Goal: Transaction & Acquisition: Book appointment/travel/reservation

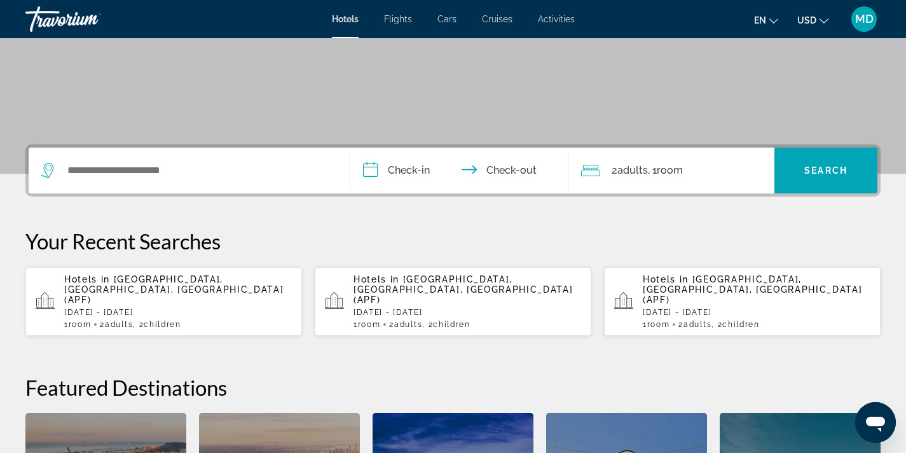
scroll to position [212, 0]
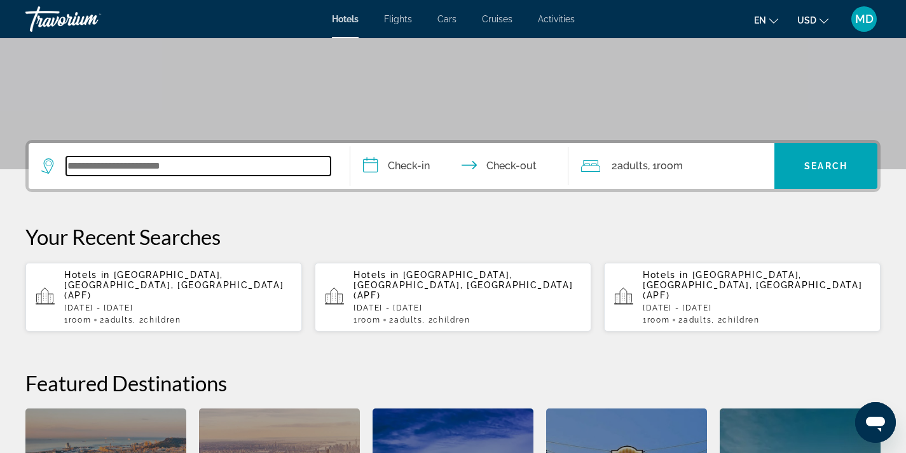
click at [141, 167] on input "Search widget" at bounding box center [198, 165] width 265 height 19
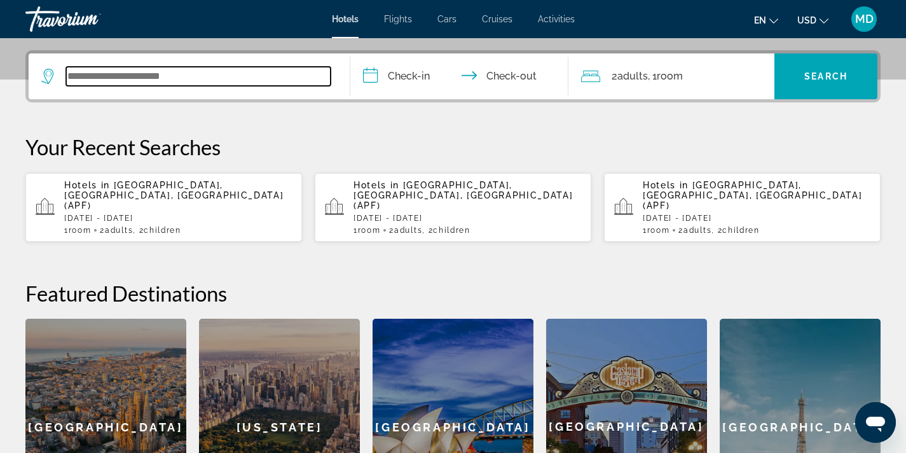
scroll to position [311, 0]
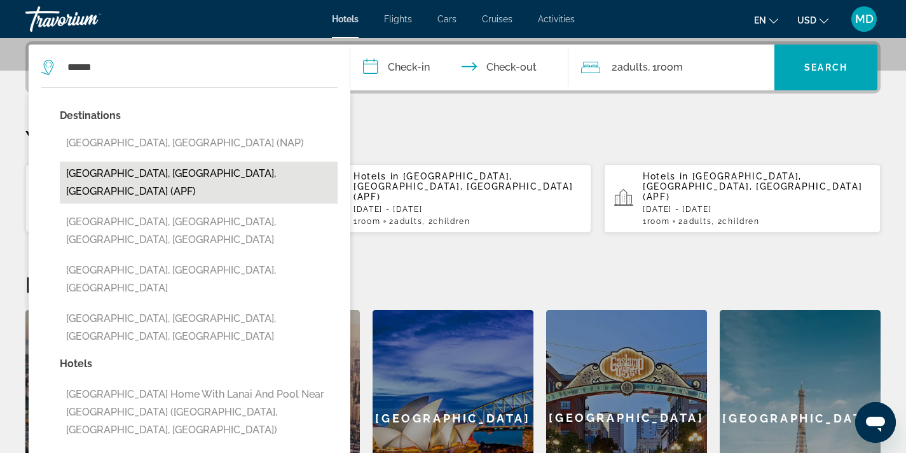
click at [160, 175] on button "[GEOGRAPHIC_DATA], [GEOGRAPHIC_DATA], [GEOGRAPHIC_DATA] (APF)" at bounding box center [199, 183] width 278 height 42
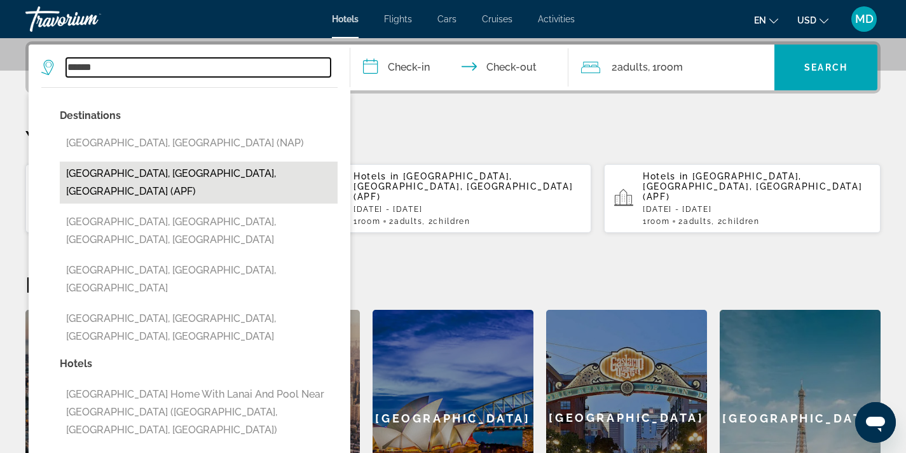
type input "**********"
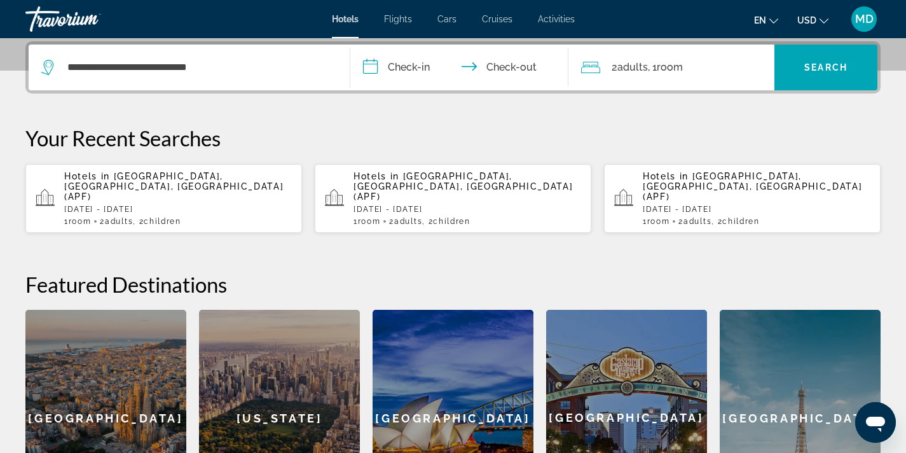
click at [406, 72] on input "**********" at bounding box center [462, 70] width 224 height 50
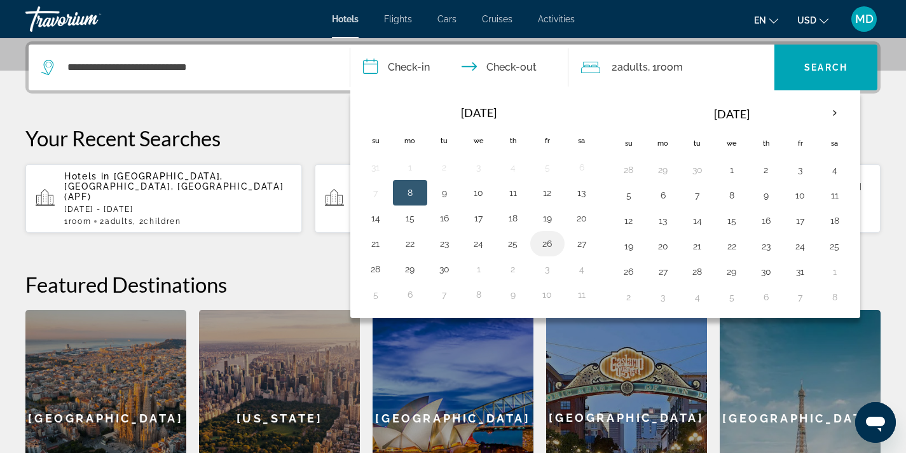
click at [554, 244] on button "26" at bounding box center [547, 244] width 20 height 18
click at [377, 268] on button "28" at bounding box center [376, 269] width 20 height 18
type input "**********"
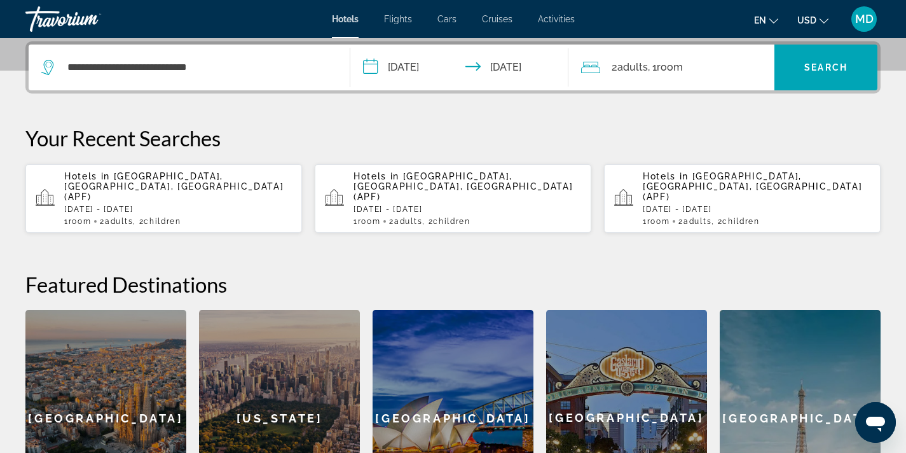
click at [679, 67] on span "Room" at bounding box center [670, 67] width 26 height 12
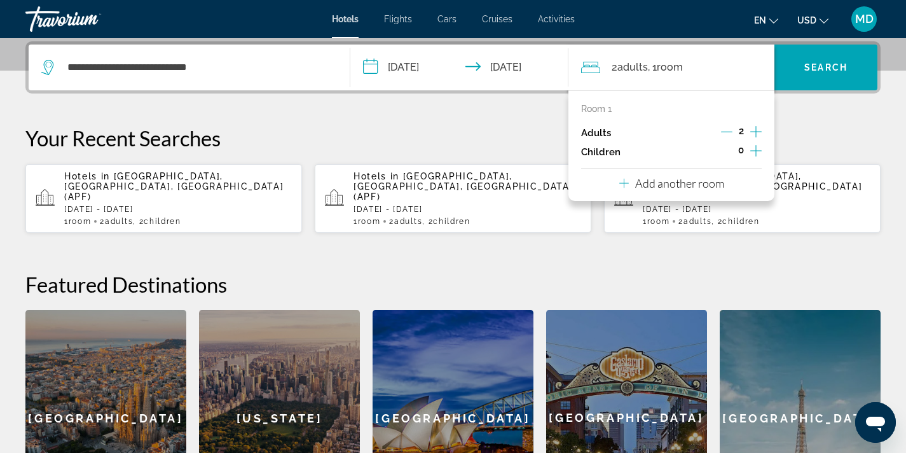
click at [757, 148] on icon "Increment children" at bounding box center [756, 150] width 11 height 15
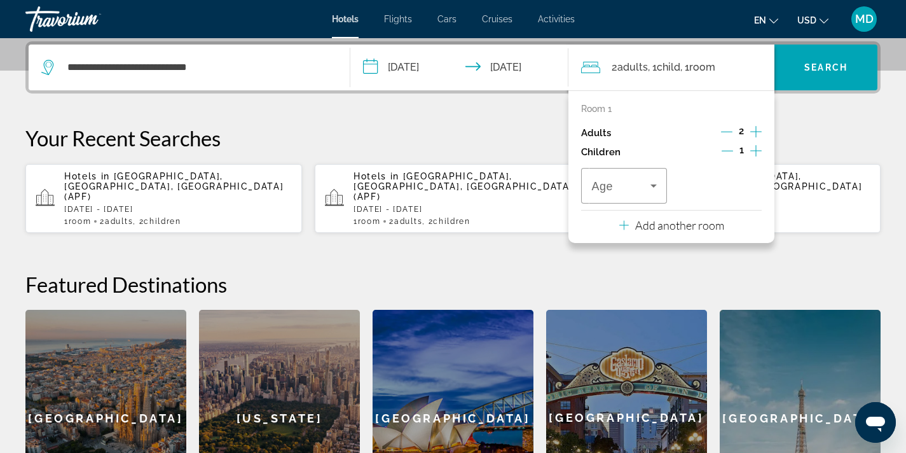
click at [757, 148] on icon "Increment children" at bounding box center [756, 150] width 11 height 15
click at [660, 186] on icon "Travelers: 2 adults, 2 children" at bounding box center [653, 185] width 15 height 15
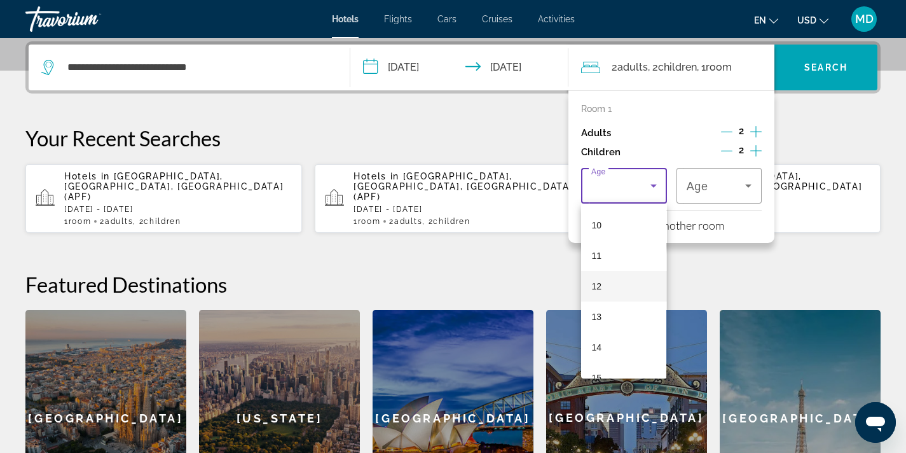
scroll to position [307, 0]
click at [616, 285] on mat-option "12" at bounding box center [623, 283] width 85 height 31
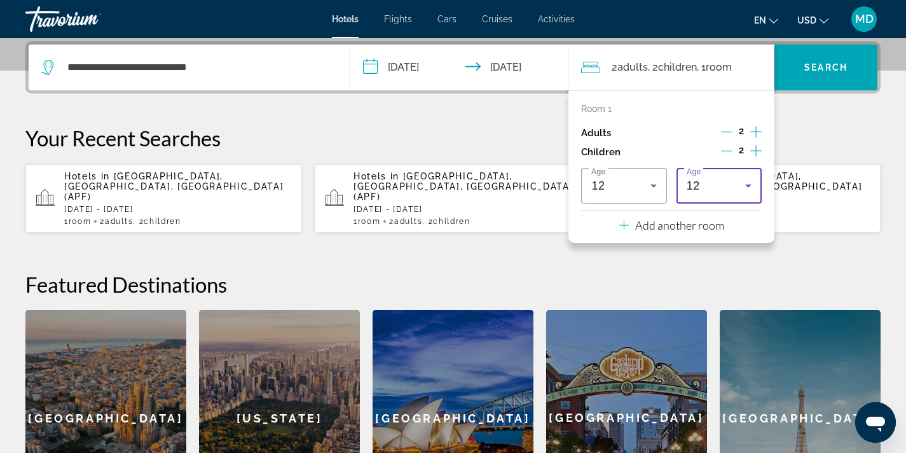
click at [754, 183] on icon "Travelers: 2 adults, 2 children" at bounding box center [748, 185] width 15 height 15
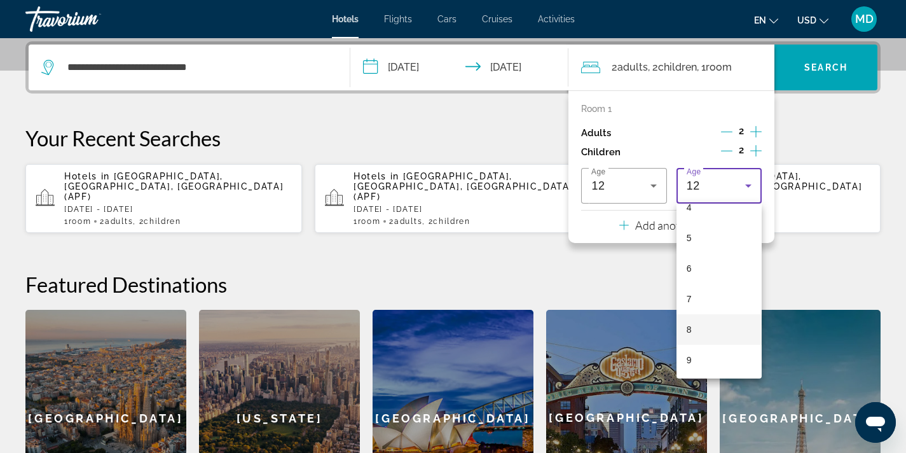
scroll to position [127, 0]
click at [709, 226] on mat-option "4" at bounding box center [719, 219] width 85 height 31
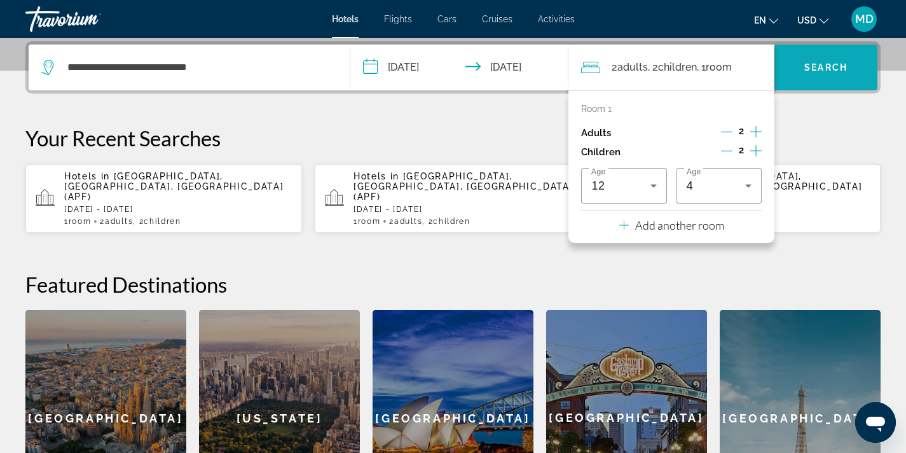
click at [820, 71] on span "Search" at bounding box center [826, 67] width 43 height 10
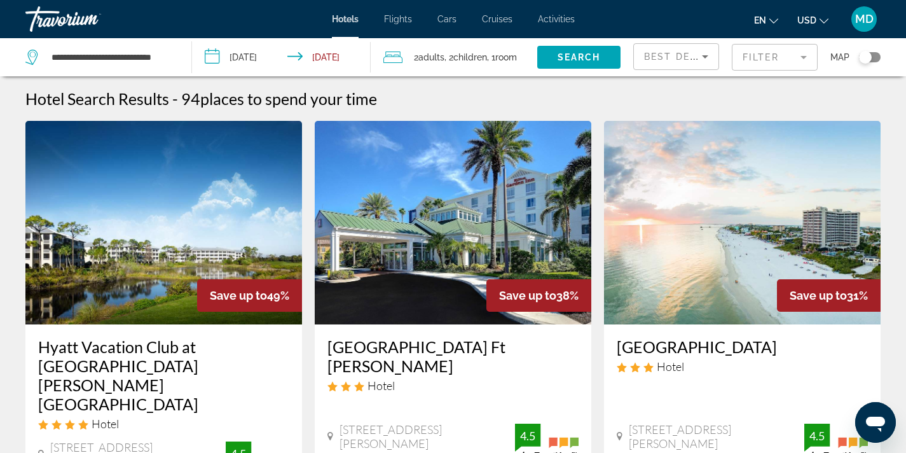
click at [764, 52] on mat-form-field "Filter" at bounding box center [775, 57] width 86 height 27
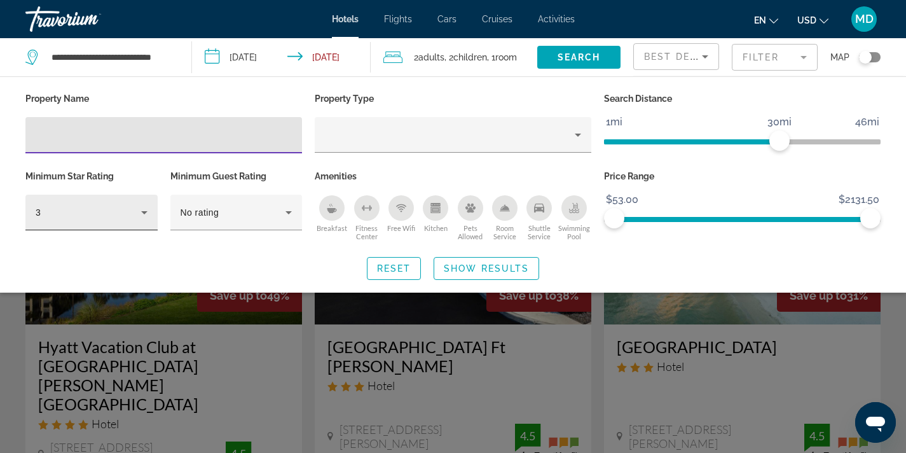
click at [142, 206] on icon "Hotel Filters" at bounding box center [144, 212] width 15 height 15
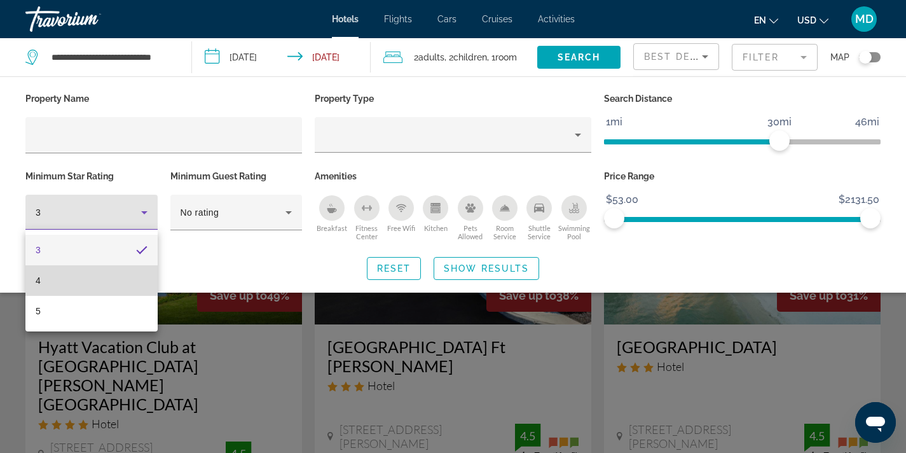
click at [114, 288] on mat-option "4" at bounding box center [91, 280] width 132 height 31
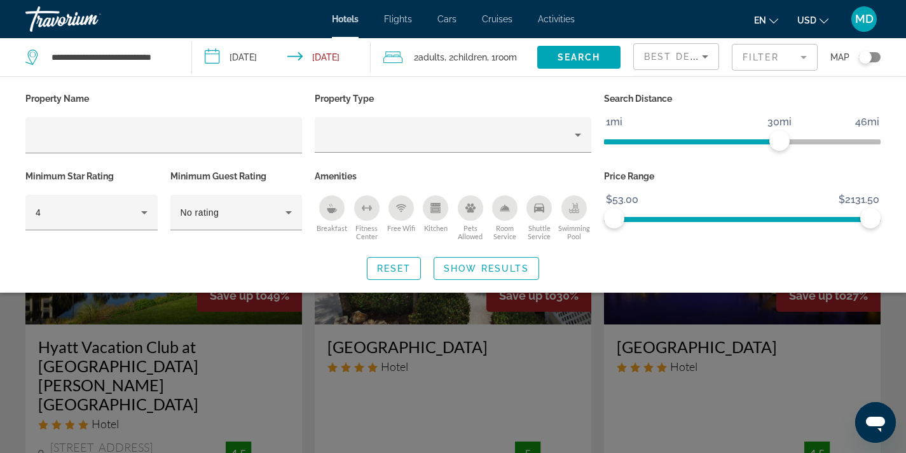
click at [228, 315] on div "Search widget" at bounding box center [453, 322] width 906 height 262
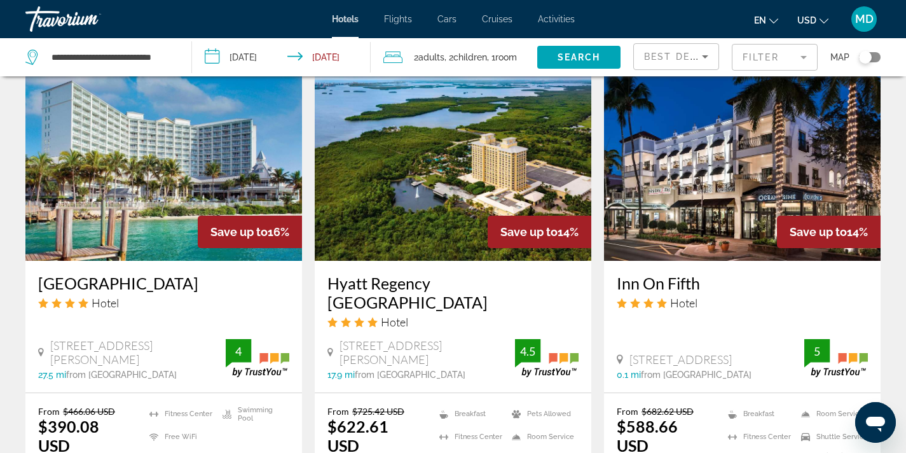
scroll to position [1519, 0]
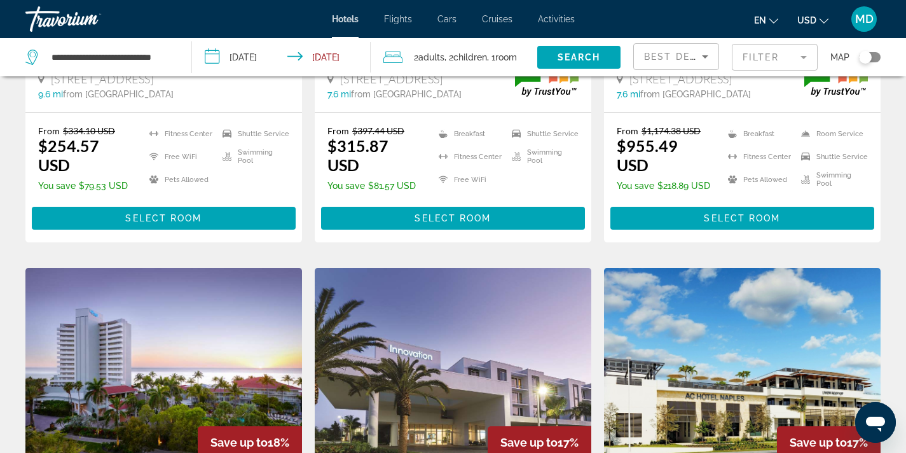
scroll to position [848, 0]
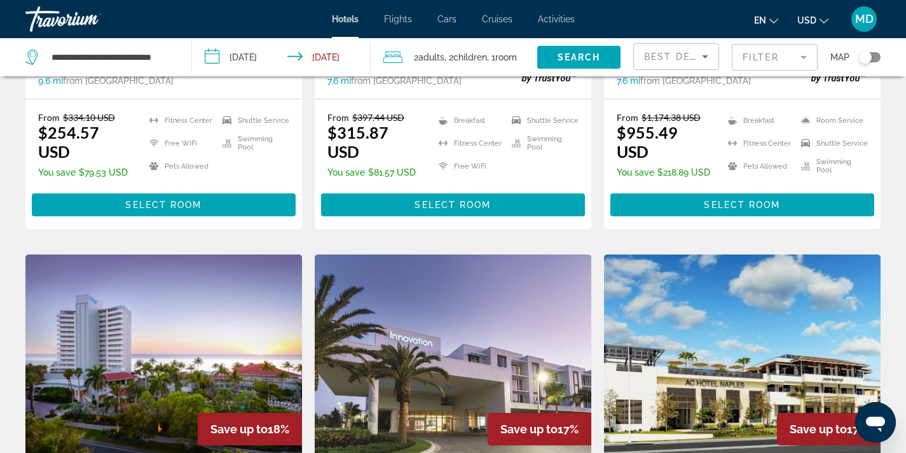
click at [261, 54] on input "**********" at bounding box center [284, 59] width 184 height 42
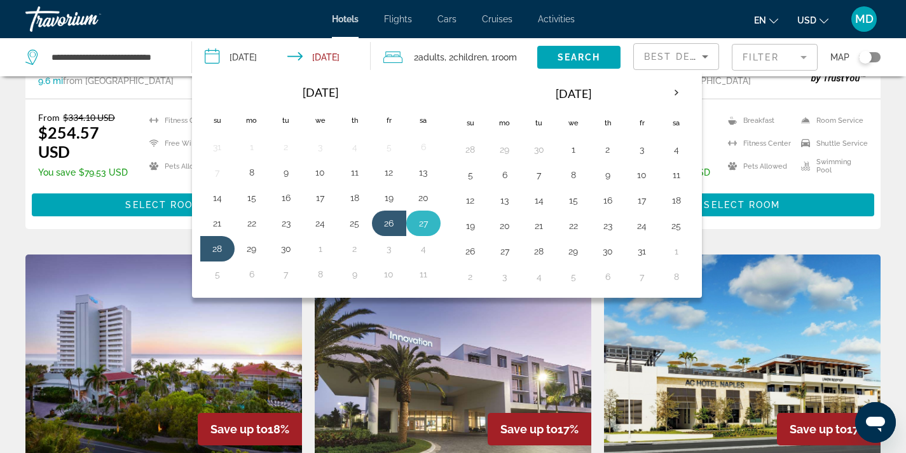
click at [427, 224] on button "27" at bounding box center [423, 223] width 20 height 18
click at [256, 252] on button "29" at bounding box center [252, 249] width 20 height 18
type input "**********"
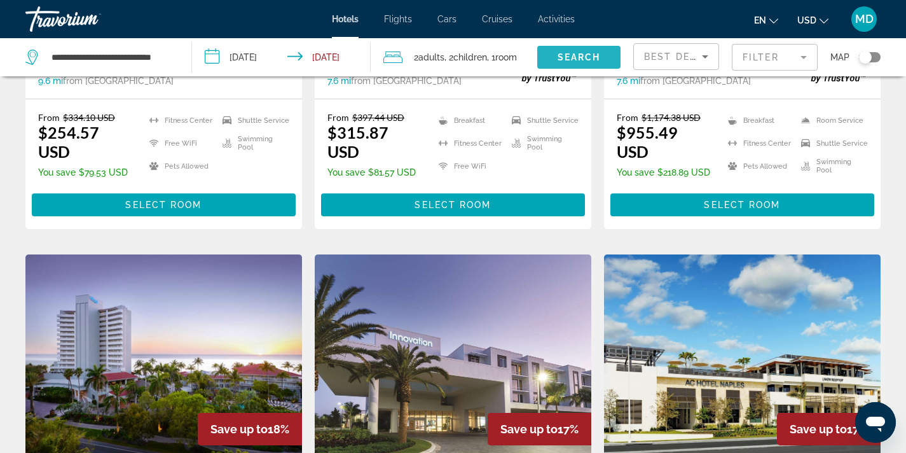
click at [598, 60] on span "Search" at bounding box center [579, 57] width 43 height 10
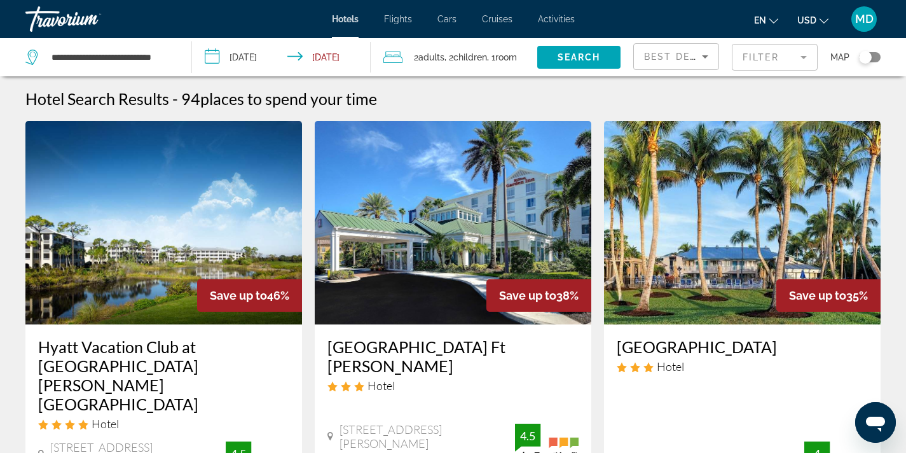
click at [772, 59] on mat-form-field "Filter" at bounding box center [775, 57] width 86 height 27
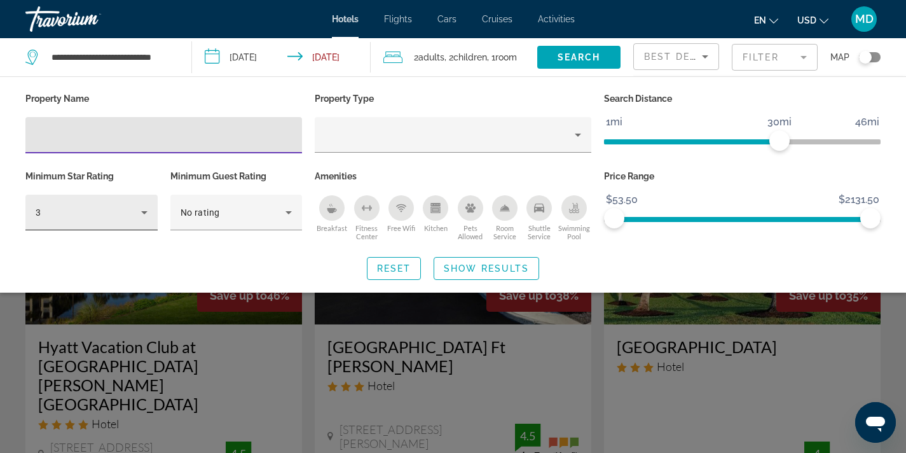
click at [144, 207] on icon "Hotel Filters" at bounding box center [144, 212] width 15 height 15
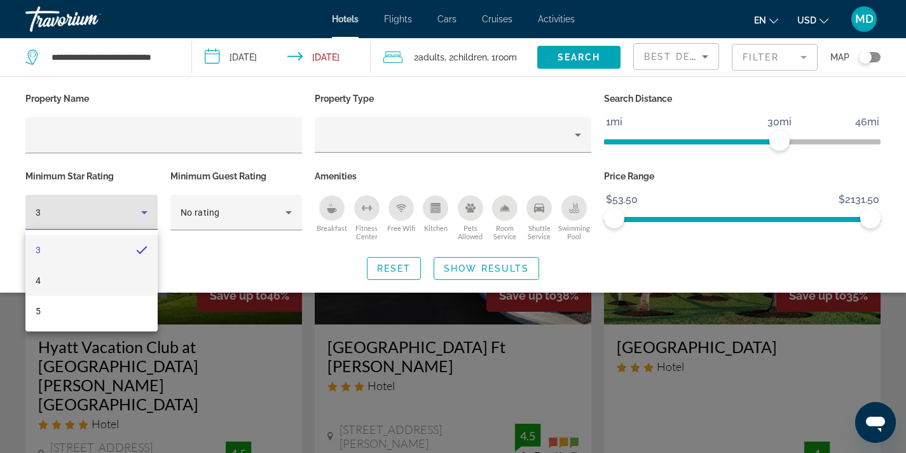
click at [124, 271] on mat-option "4" at bounding box center [91, 280] width 132 height 31
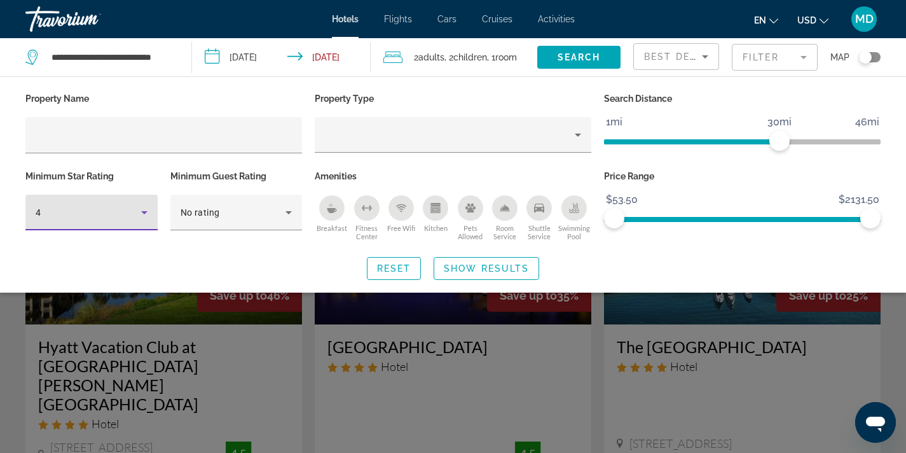
click at [310, 319] on div "Search widget" at bounding box center [453, 322] width 906 height 262
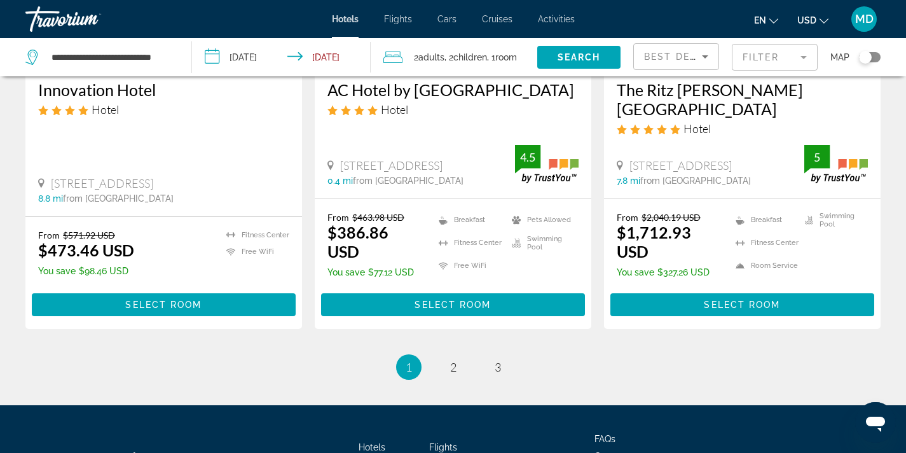
scroll to position [1727, 0]
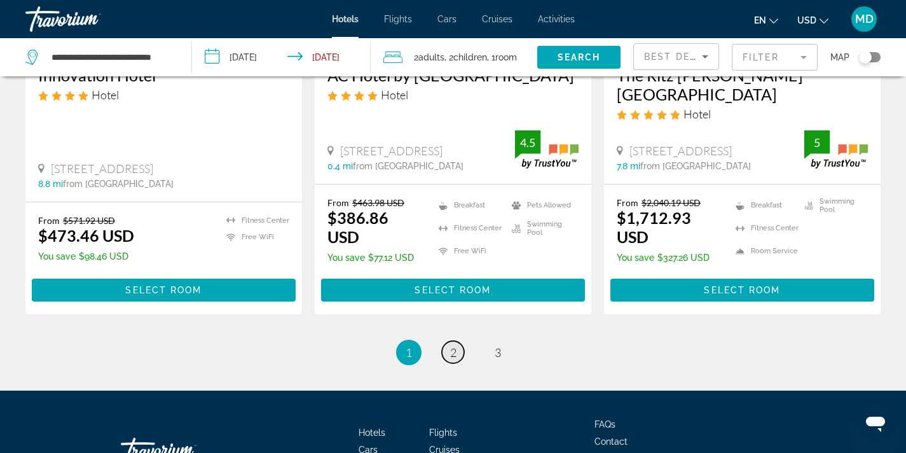
click at [455, 345] on span "2" at bounding box center [453, 352] width 6 height 14
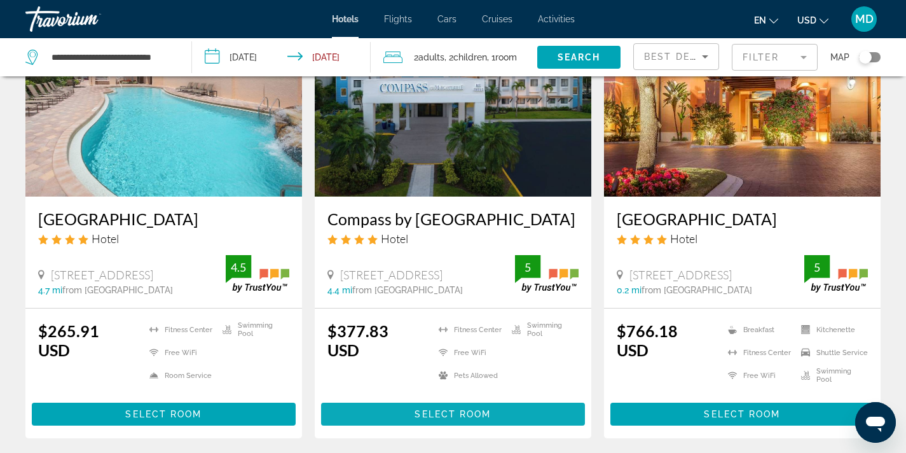
scroll to position [1636, 0]
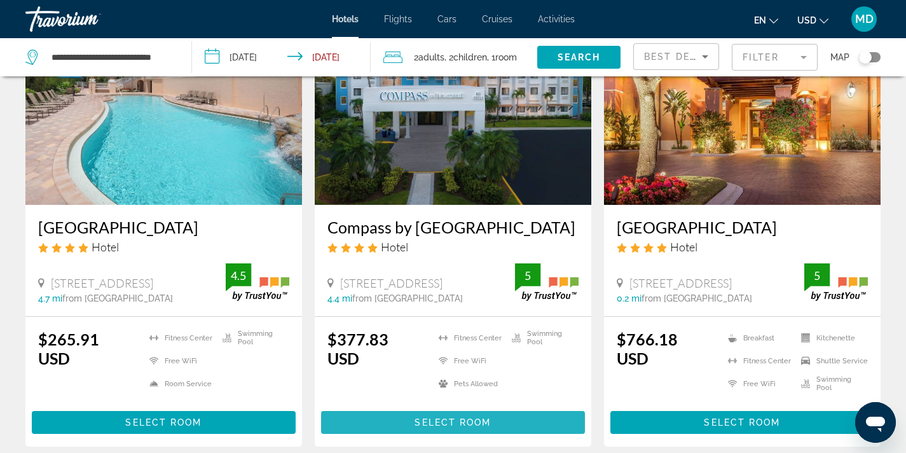
click at [449, 417] on span "Select Room" at bounding box center [453, 422] width 76 height 10
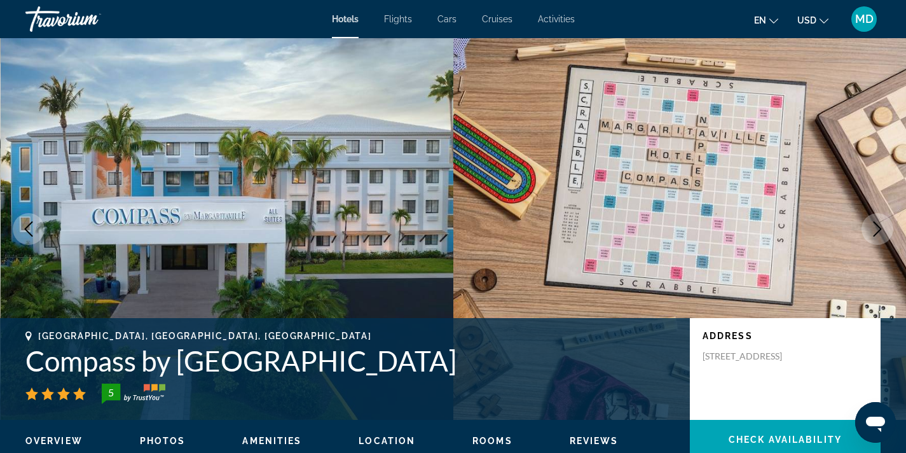
click at [878, 228] on icon "Next image" at bounding box center [877, 228] width 15 height 15
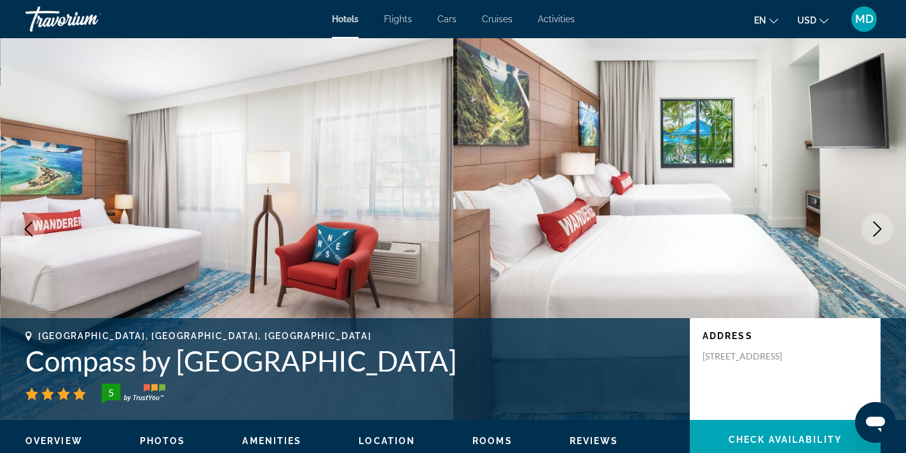
click at [878, 228] on icon "Next image" at bounding box center [877, 228] width 15 height 15
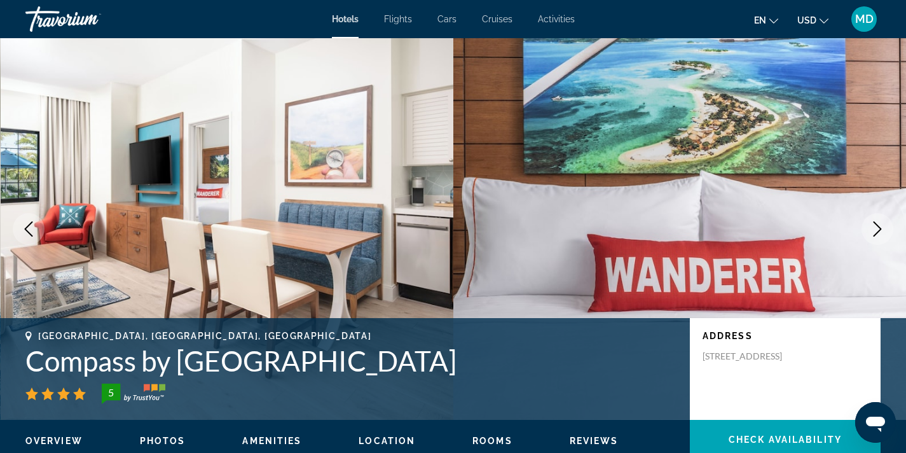
click at [878, 228] on icon "Next image" at bounding box center [877, 228] width 15 height 15
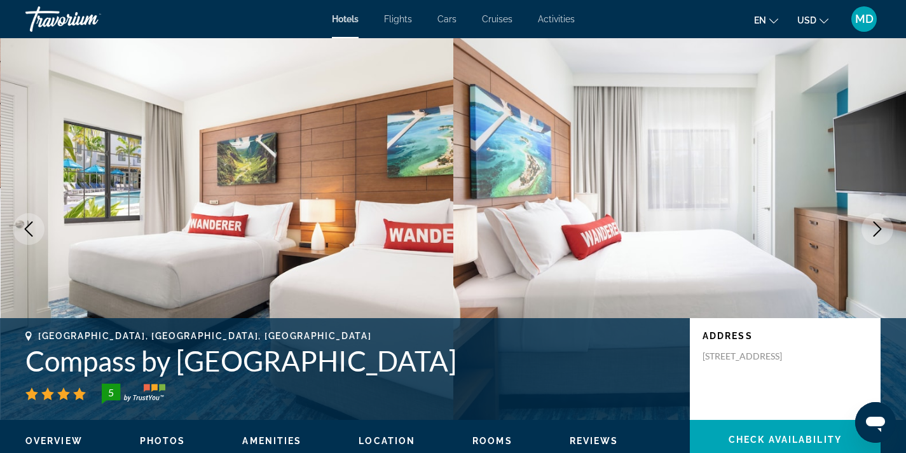
click at [878, 228] on icon "Next image" at bounding box center [877, 228] width 15 height 15
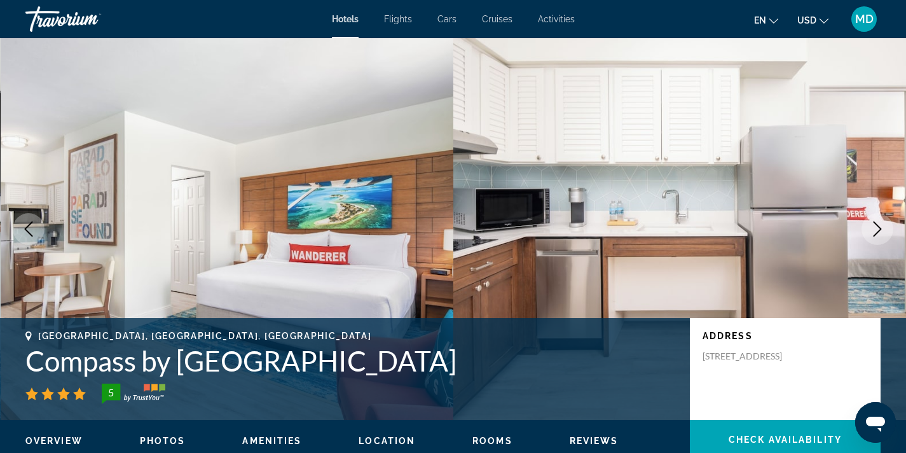
click at [878, 230] on icon "Next image" at bounding box center [877, 228] width 15 height 15
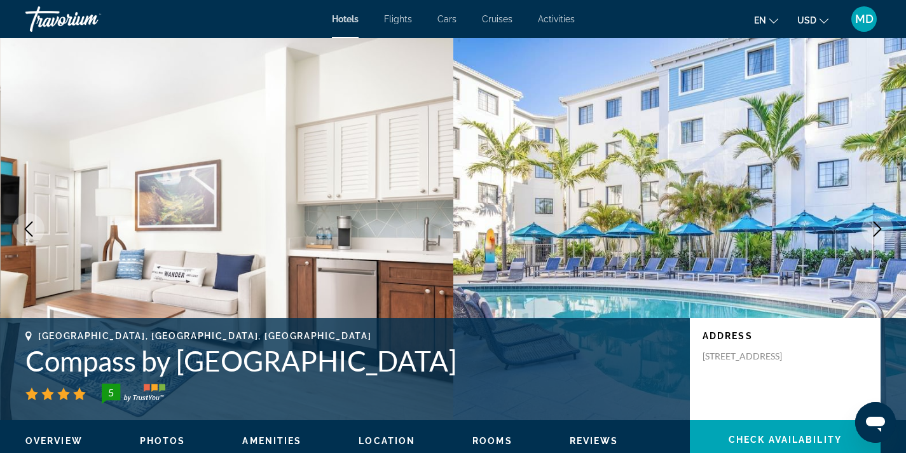
click at [878, 230] on icon "Next image" at bounding box center [877, 228] width 15 height 15
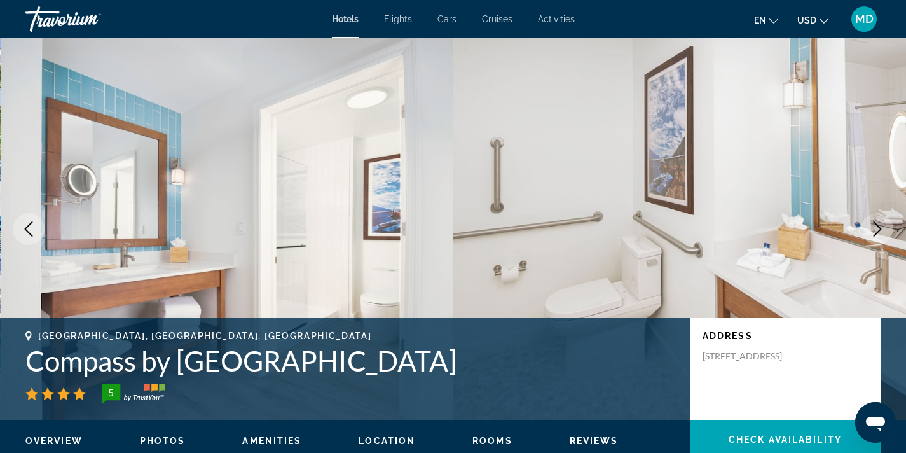
click at [878, 230] on icon "Next image" at bounding box center [877, 228] width 15 height 15
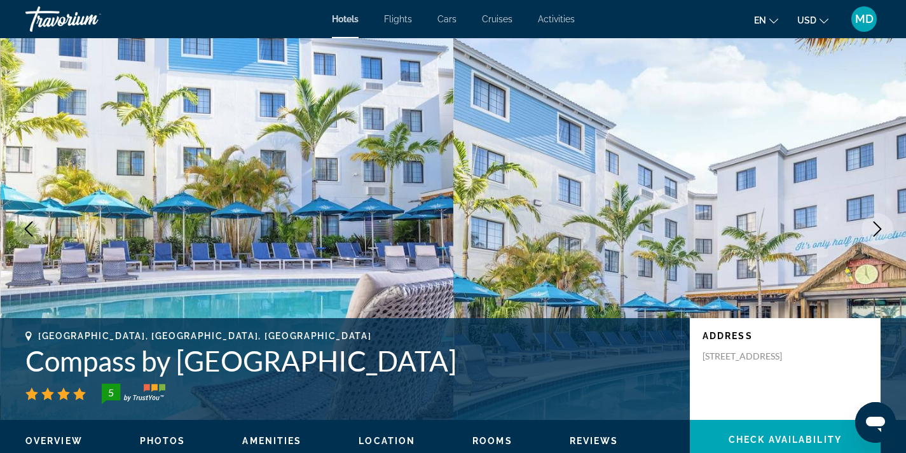
click at [878, 230] on icon "Next image" at bounding box center [877, 228] width 15 height 15
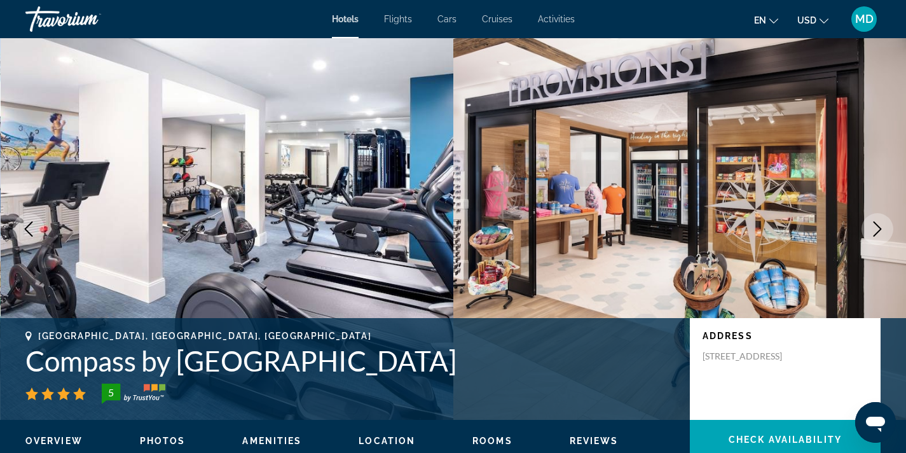
click at [878, 230] on icon "Next image" at bounding box center [877, 228] width 15 height 15
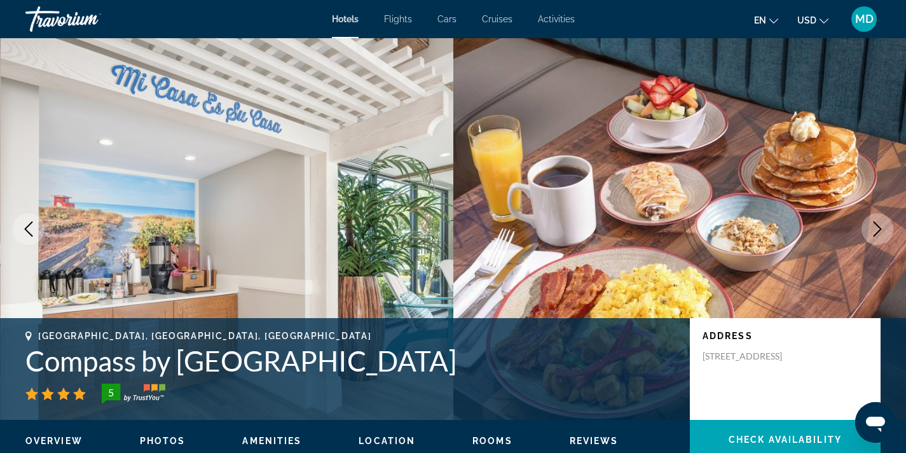
click at [878, 230] on icon "Next image" at bounding box center [877, 228] width 15 height 15
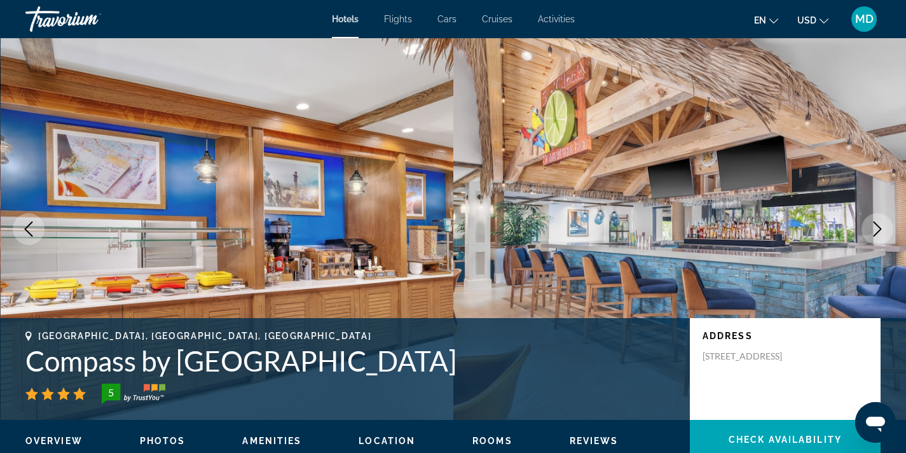
click at [878, 230] on icon "Next image" at bounding box center [877, 228] width 15 height 15
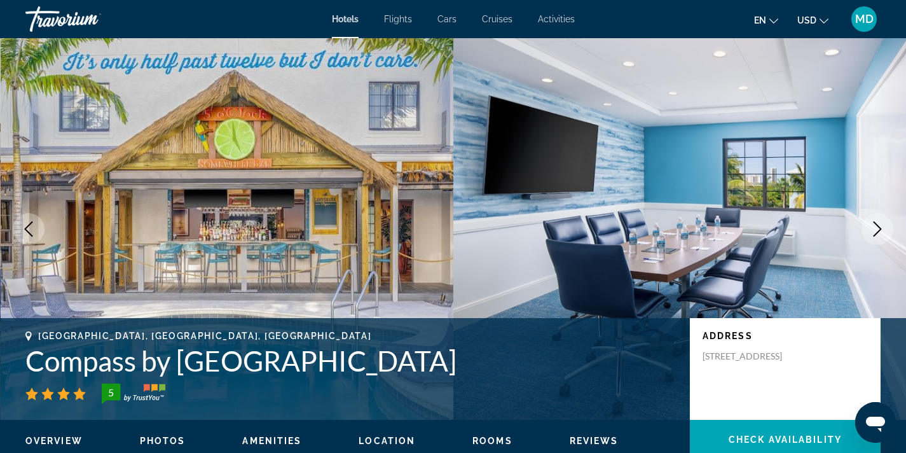
click at [878, 230] on icon "Next image" at bounding box center [877, 228] width 15 height 15
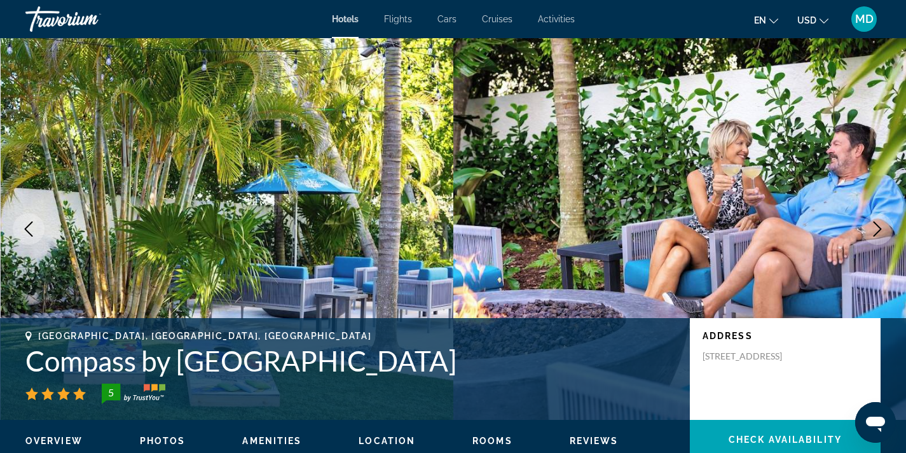
click at [878, 230] on icon "Next image" at bounding box center [877, 228] width 15 height 15
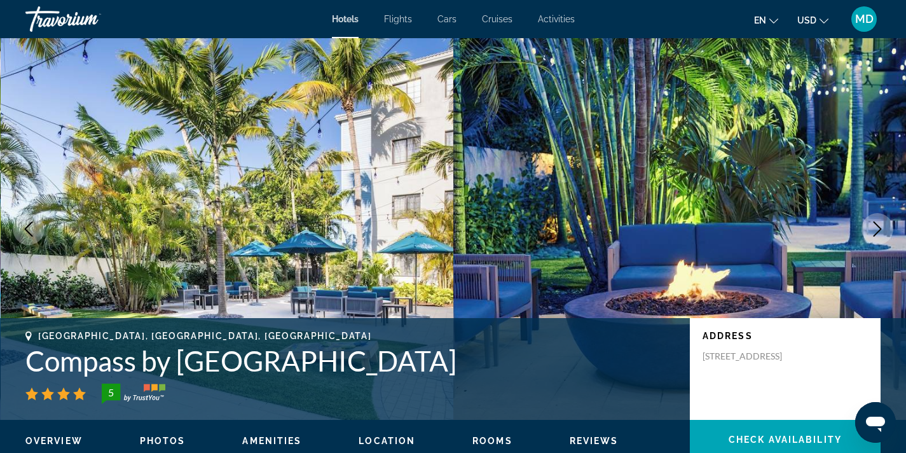
click at [878, 230] on icon "Next image" at bounding box center [877, 228] width 15 height 15
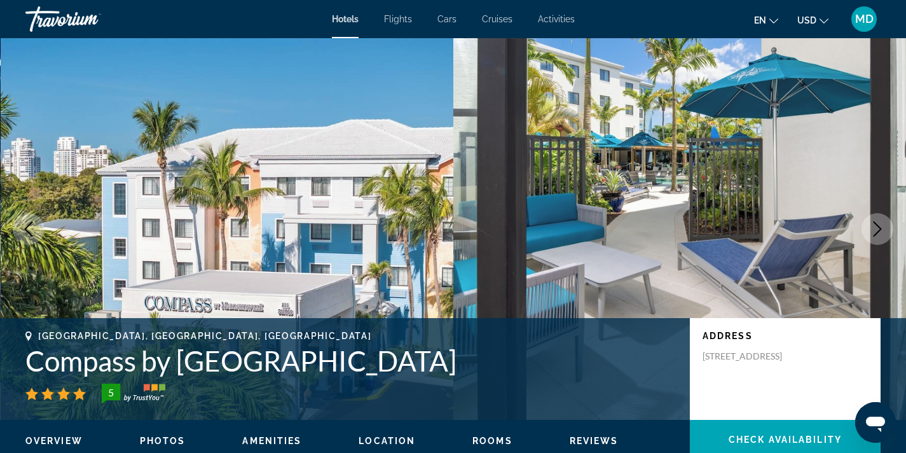
click at [878, 230] on icon "Next image" at bounding box center [877, 228] width 15 height 15
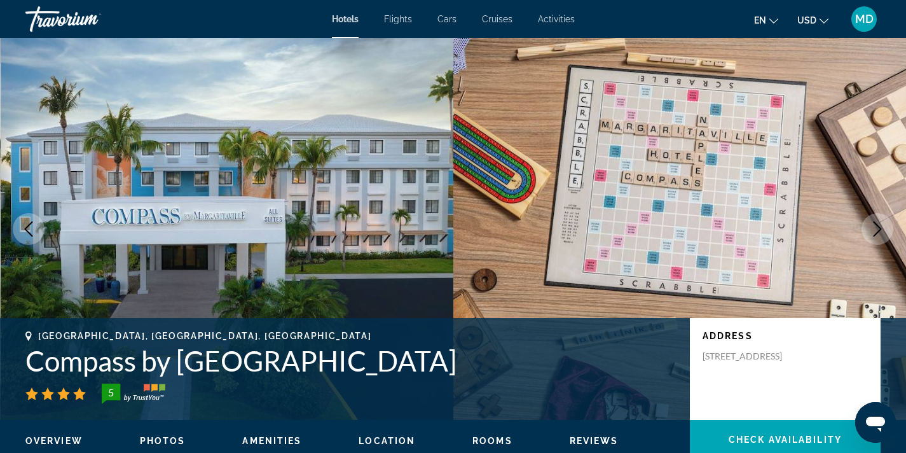
click at [878, 230] on icon "Next image" at bounding box center [877, 228] width 15 height 15
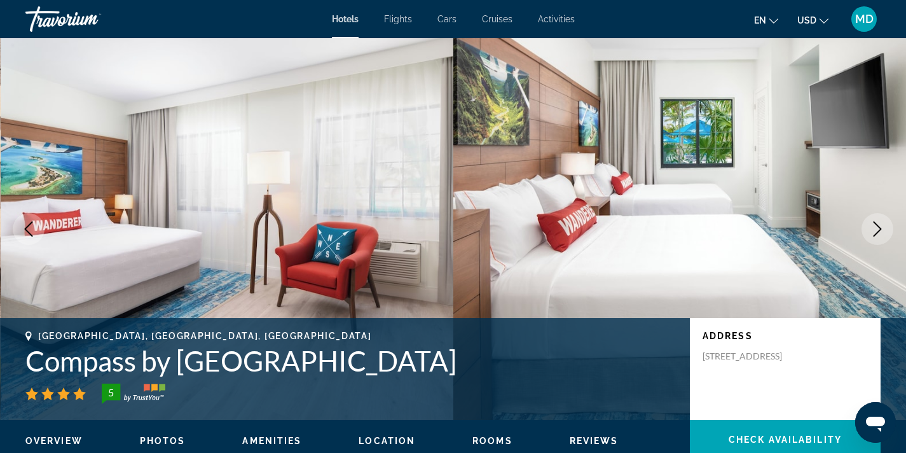
click at [878, 230] on icon "Next image" at bounding box center [877, 228] width 15 height 15
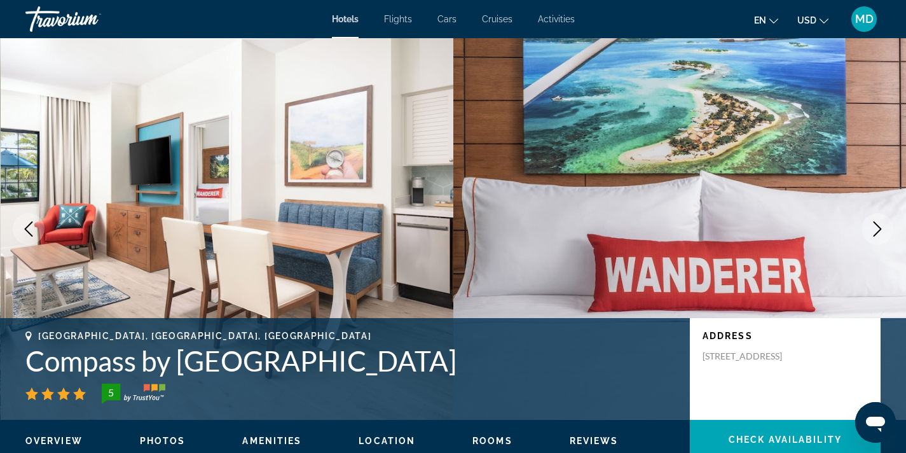
click at [878, 230] on icon "Next image" at bounding box center [877, 228] width 15 height 15
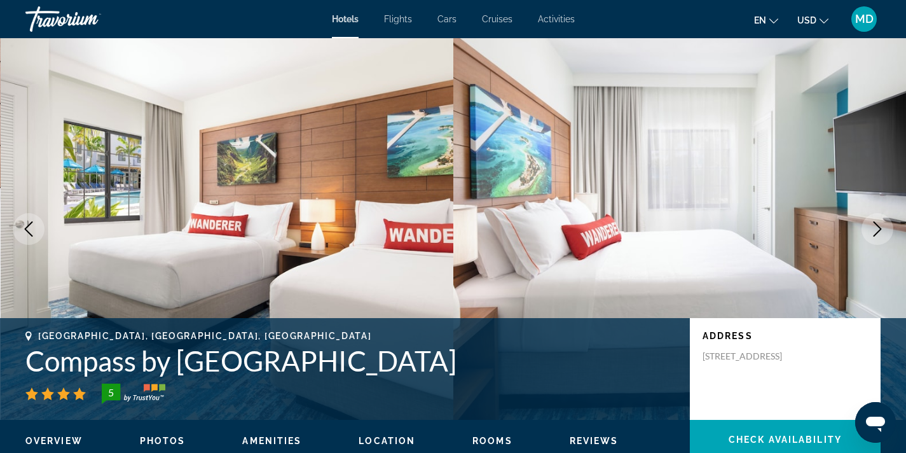
click at [878, 230] on icon "Next image" at bounding box center [877, 228] width 15 height 15
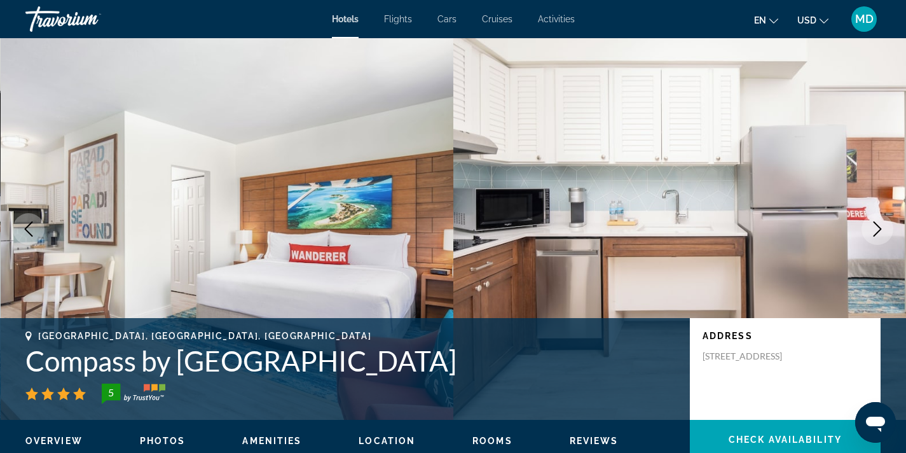
click at [878, 230] on icon "Next image" at bounding box center [877, 228] width 15 height 15
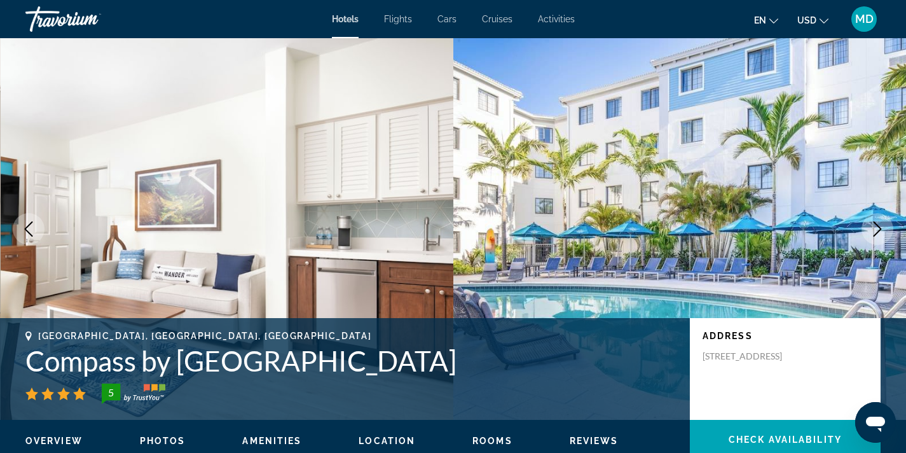
click at [878, 230] on icon "Next image" at bounding box center [877, 228] width 15 height 15
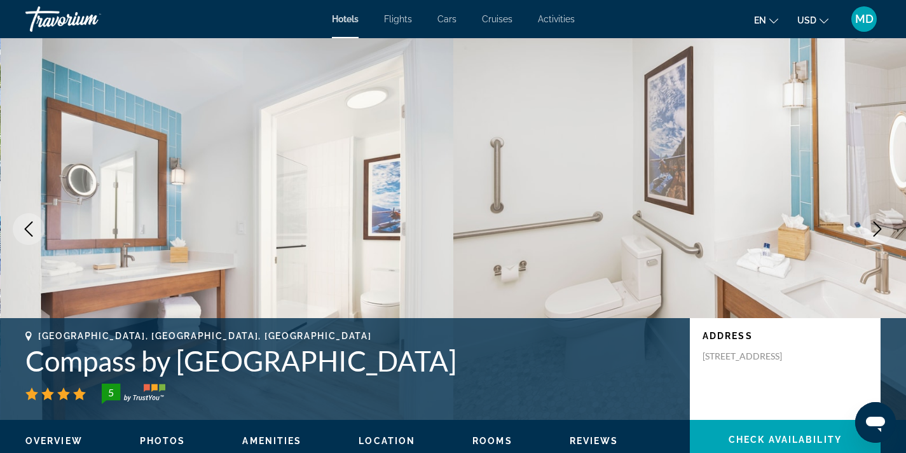
click at [878, 230] on icon "Next image" at bounding box center [877, 228] width 15 height 15
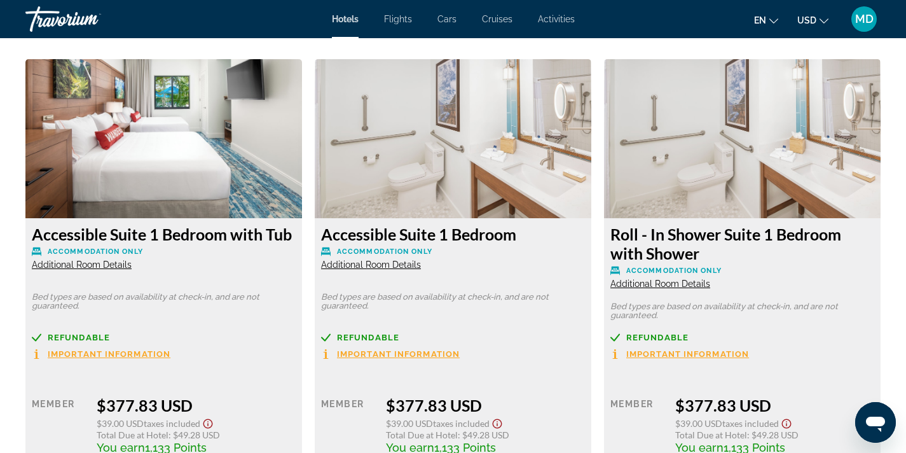
scroll to position [1750, 0]
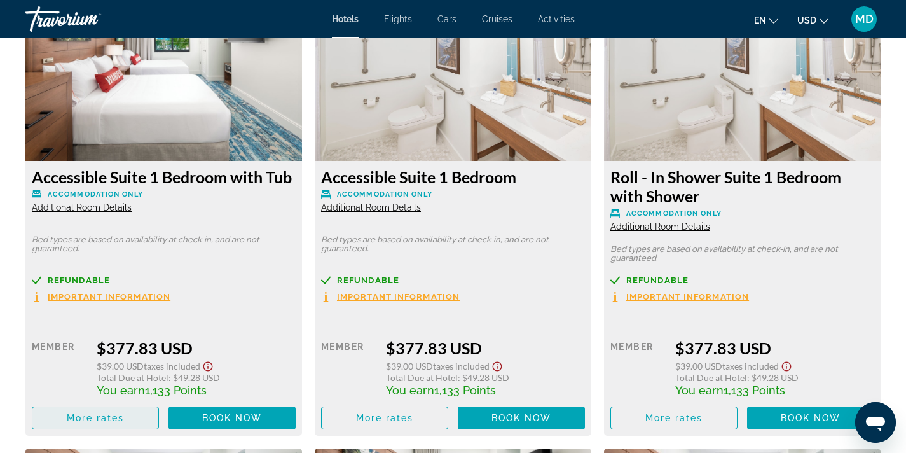
click at [113, 413] on span "More rates" at bounding box center [96, 418] width 58 height 10
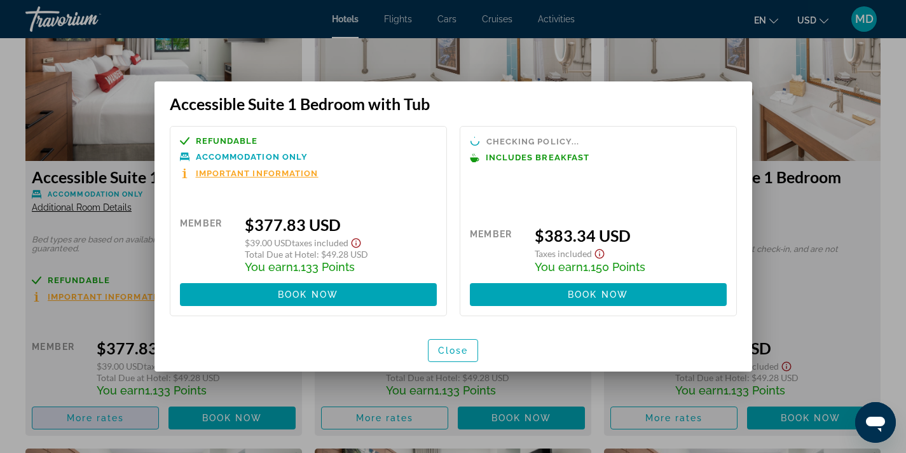
scroll to position [0, 0]
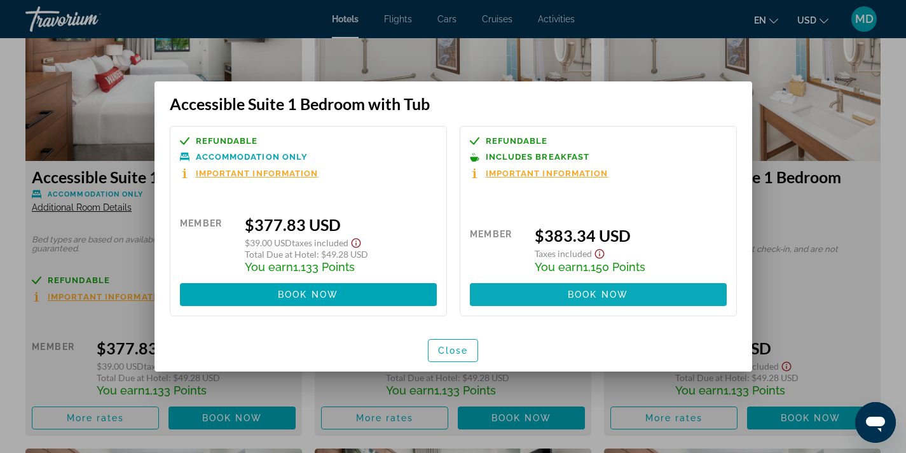
click at [604, 301] on span at bounding box center [598, 294] width 257 height 31
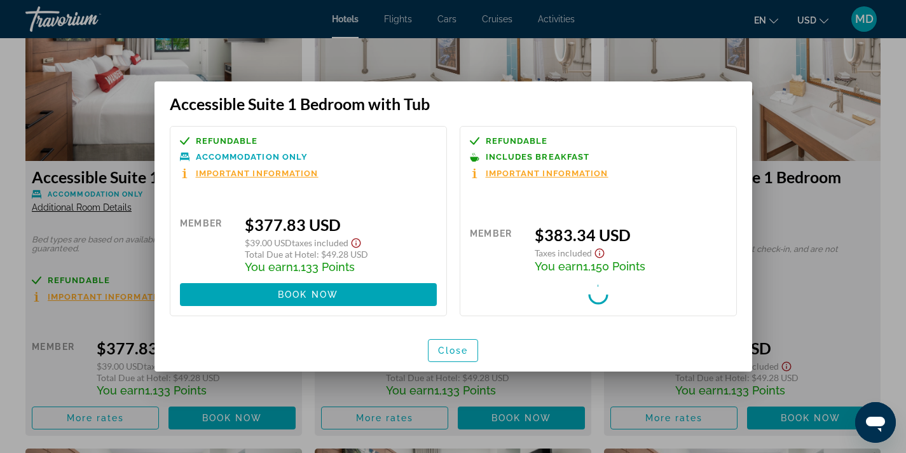
scroll to position [1750, 0]
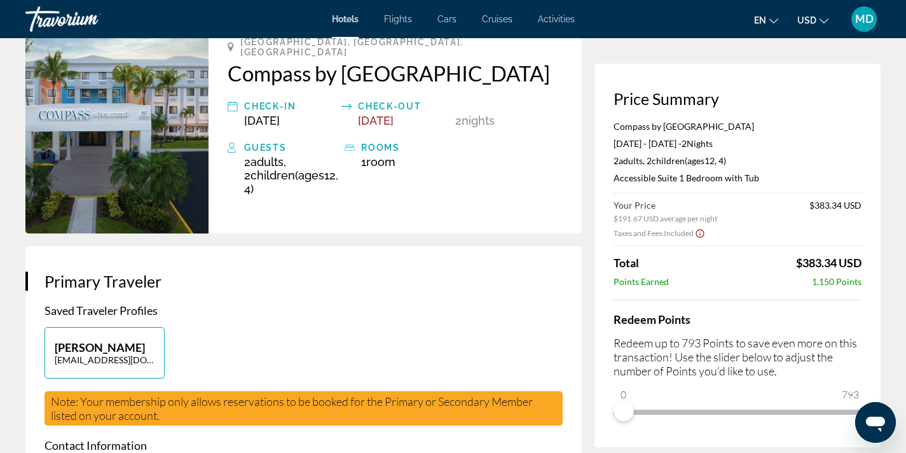
scroll to position [99, 0]
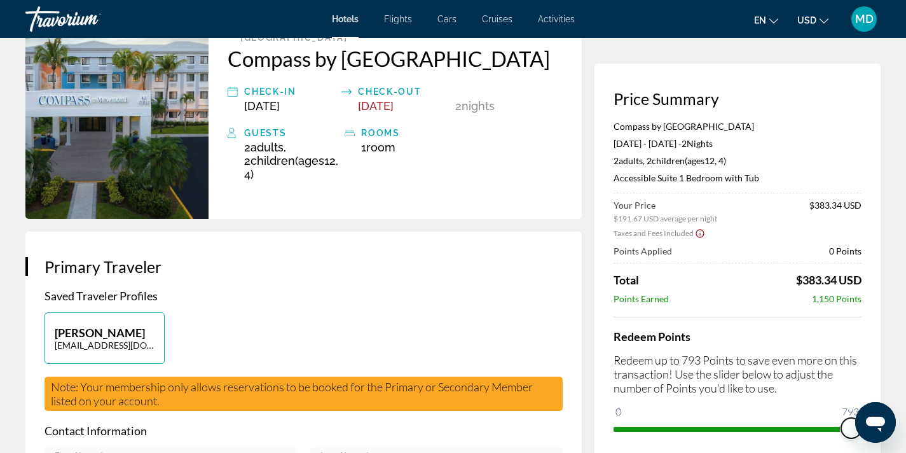
drag, startPoint x: 623, startPoint y: 408, endPoint x: 915, endPoint y: 363, distance: 295.4
click at [906, 354] on html "Skip to main content Hotels Flights Cars Cruises Activities Hotels Flights Cars…" at bounding box center [453, 127] width 906 height 453
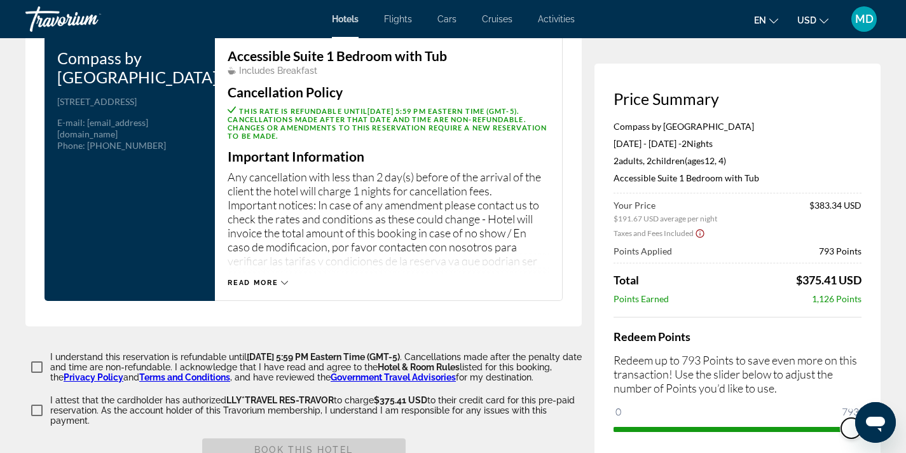
scroll to position [1708, 0]
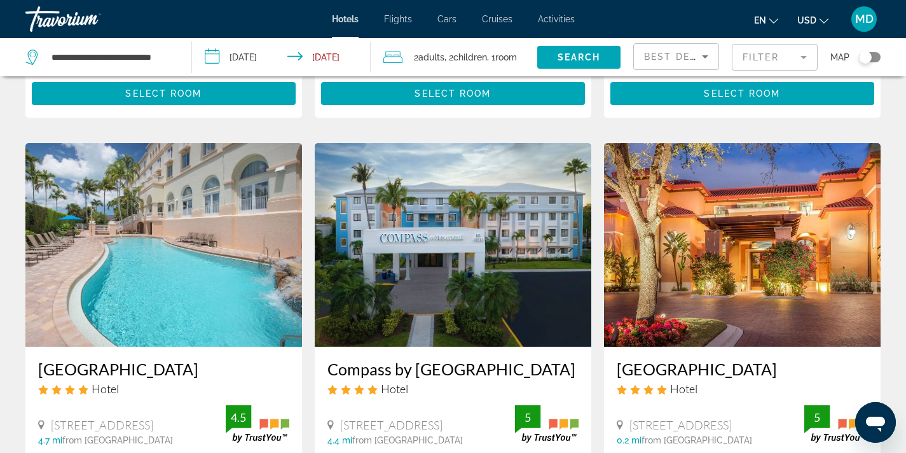
scroll to position [1502, 0]
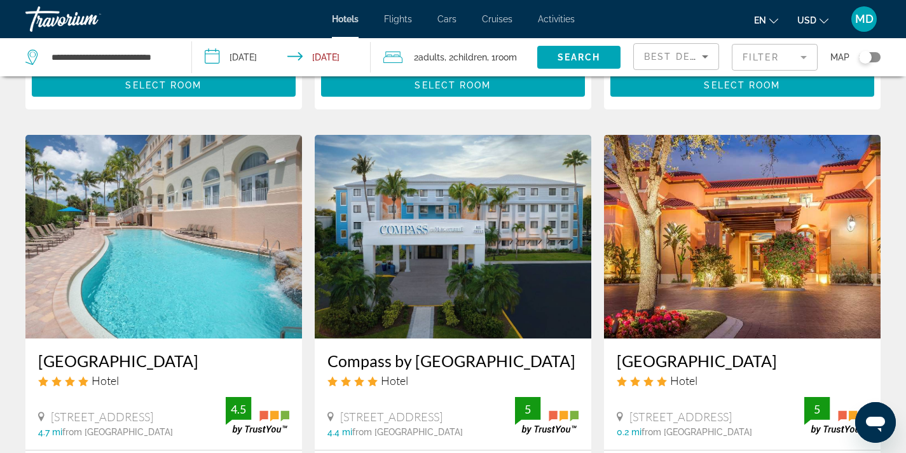
click at [417, 182] on img "Main content" at bounding box center [453, 237] width 277 height 204
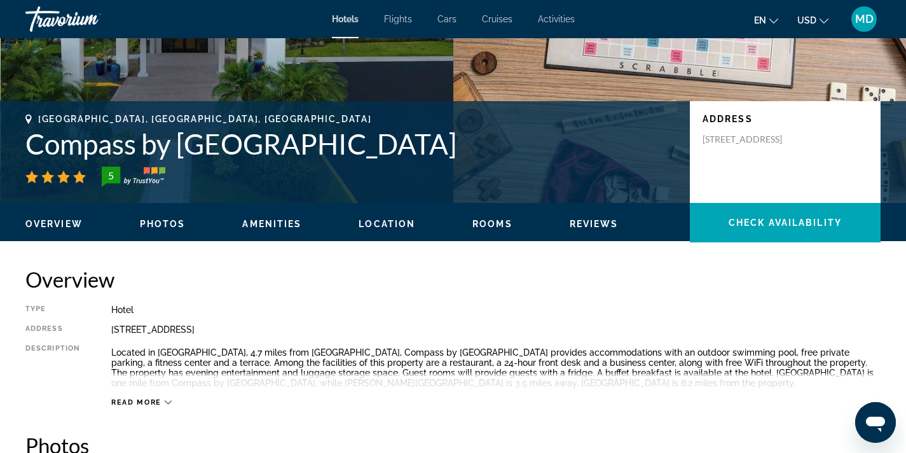
scroll to position [228, 0]
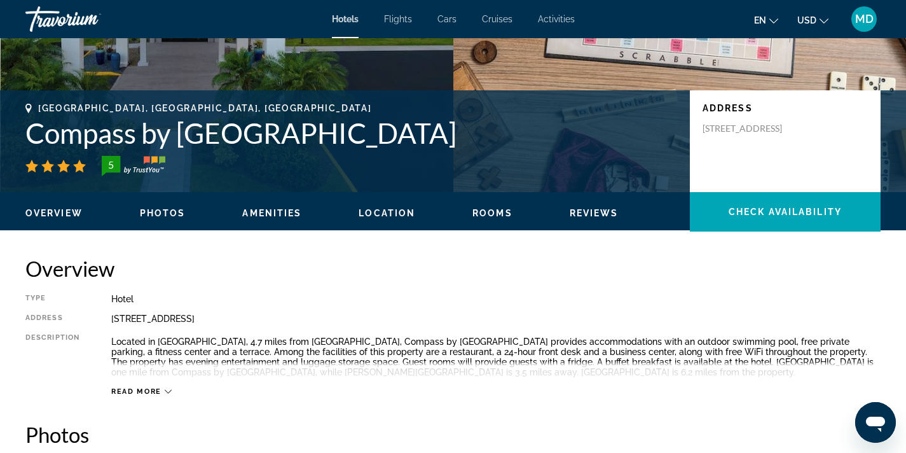
click at [585, 209] on span "Reviews" at bounding box center [594, 213] width 49 height 10
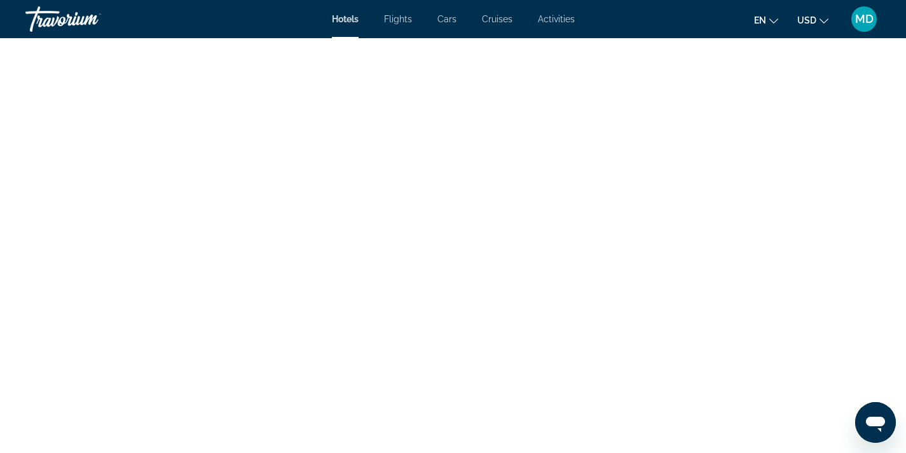
scroll to position [3692, 0]
